Goal: Information Seeking & Learning: Check status

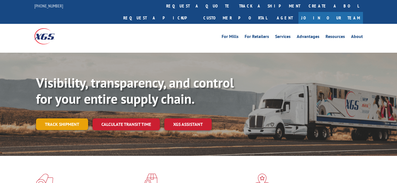
click at [67, 118] on link "Track shipment" at bounding box center [62, 124] width 52 height 12
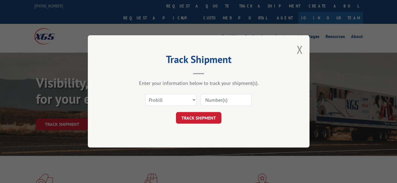
click at [208, 102] on input at bounding box center [225, 100] width 51 height 12
paste input "17501686"
type input "17501686"
click at [209, 118] on button "TRACK SHIPMENT" at bounding box center [198, 118] width 45 height 12
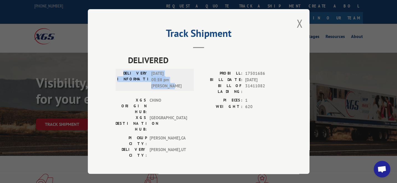
drag, startPoint x: 132, startPoint y: 74, endPoint x: 182, endPoint y: 87, distance: 51.3
click at [182, 87] on div "DELIVERY INFORMATION: 09/04/2025 01:18 pm Wes Newman" at bounding box center [154, 79] width 75 height 19
copy div "DELIVERY INFORMATION: 09/04/2025 01:18 pm Wes Newman"
click at [299, 27] on button "Close modal" at bounding box center [299, 23] width 6 height 15
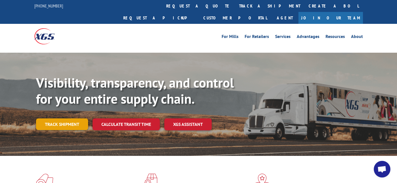
click at [63, 118] on link "Track shipment" at bounding box center [62, 124] width 52 height 12
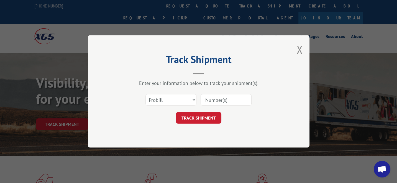
click at [212, 98] on input at bounding box center [225, 100] width 51 height 12
paste input "17501687"
type input "17501687"
click at [212, 120] on button "TRACK SHIPMENT" at bounding box center [198, 118] width 45 height 12
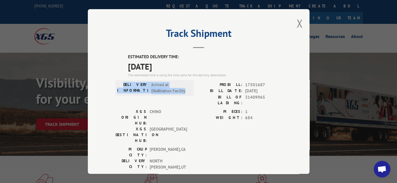
drag, startPoint x: 127, startPoint y: 82, endPoint x: 191, endPoint y: 92, distance: 64.0
click at [191, 92] on div "DELIVERY INFORMATION: Arrived at Destination Facility" at bounding box center [154, 88] width 78 height 16
copy div "DELIVERY INFORMATION: Arrived at Destination Facility"
